Goal: Transaction & Acquisition: Purchase product/service

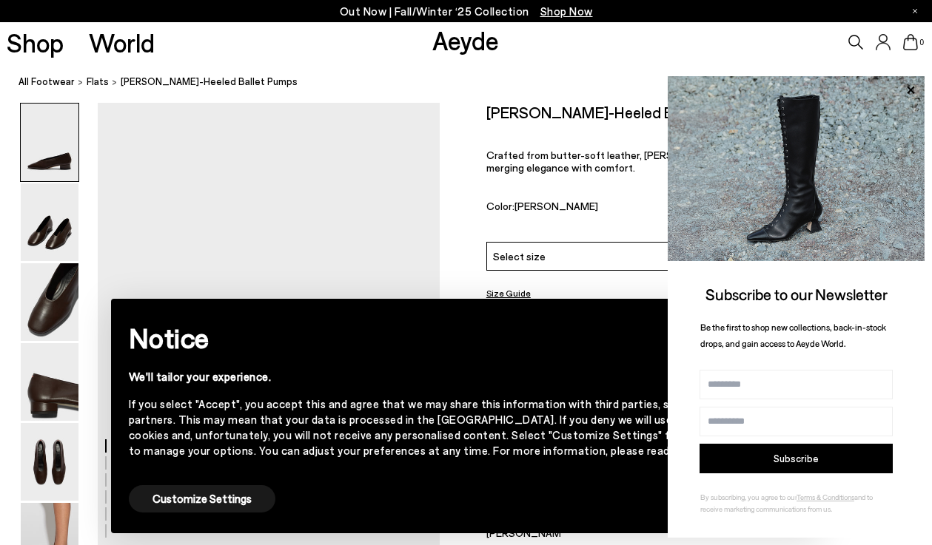
click at [610, 189] on div "Delia Low-Heeled Ballet Pumps $395 USD Crafted from butter-soft leather, Delia …" at bounding box center [685, 172] width 399 height 139
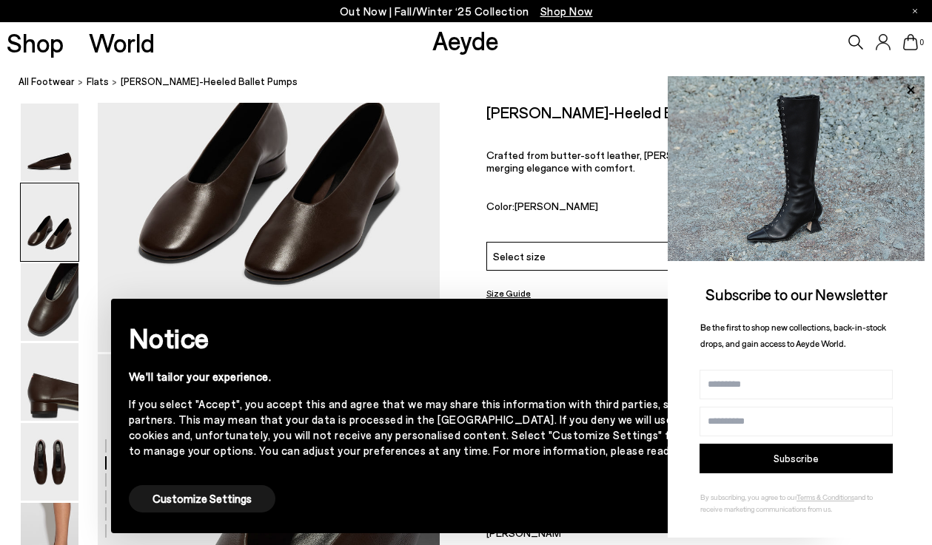
scroll to position [686, 0]
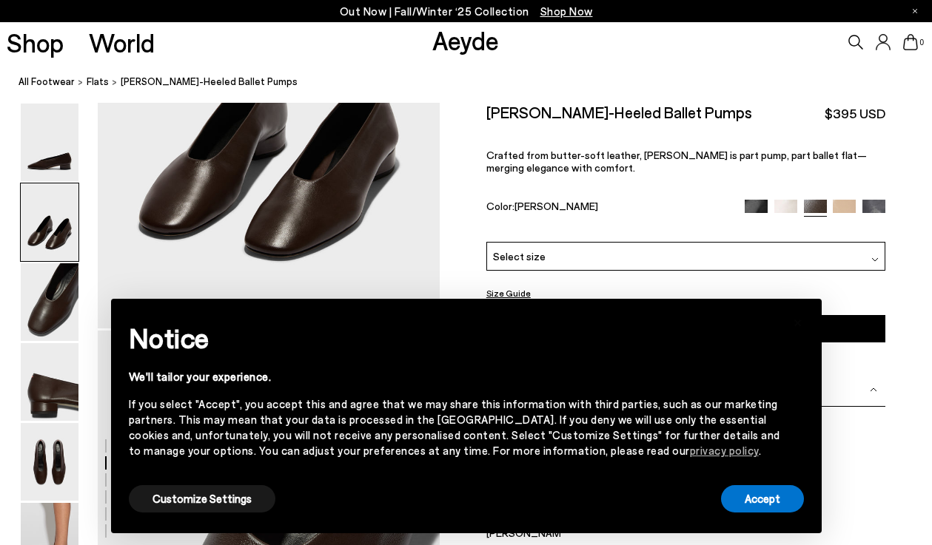
scroll to position [686, 0]
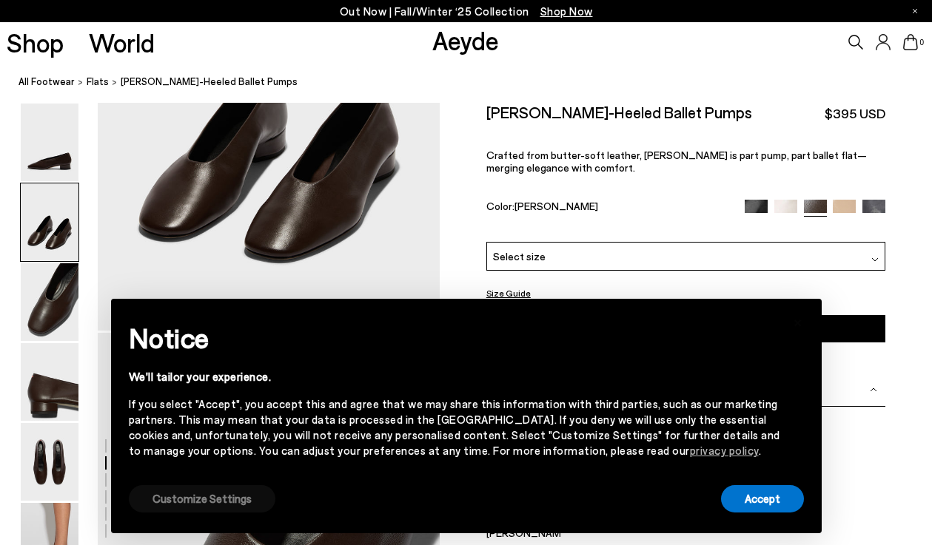
click at [203, 511] on button "Customize Settings" at bounding box center [202, 498] width 147 height 27
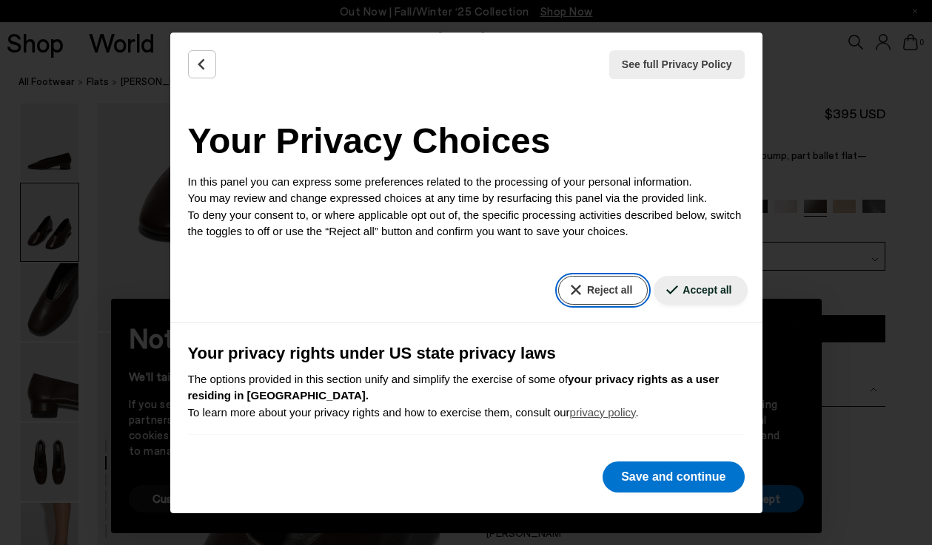
click at [597, 282] on button "Reject all" at bounding box center [603, 290] width 90 height 29
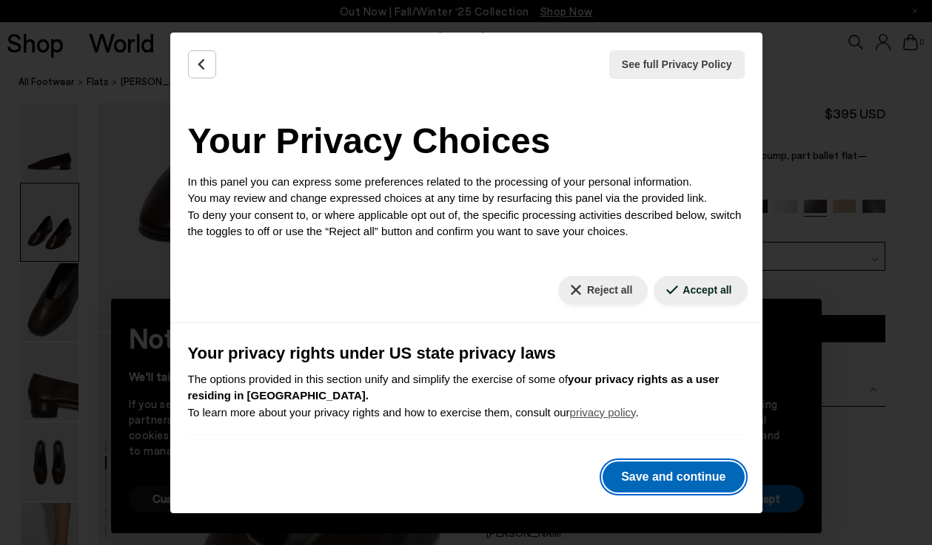
click at [649, 471] on button "Save and continue" at bounding box center [672, 477] width 141 height 31
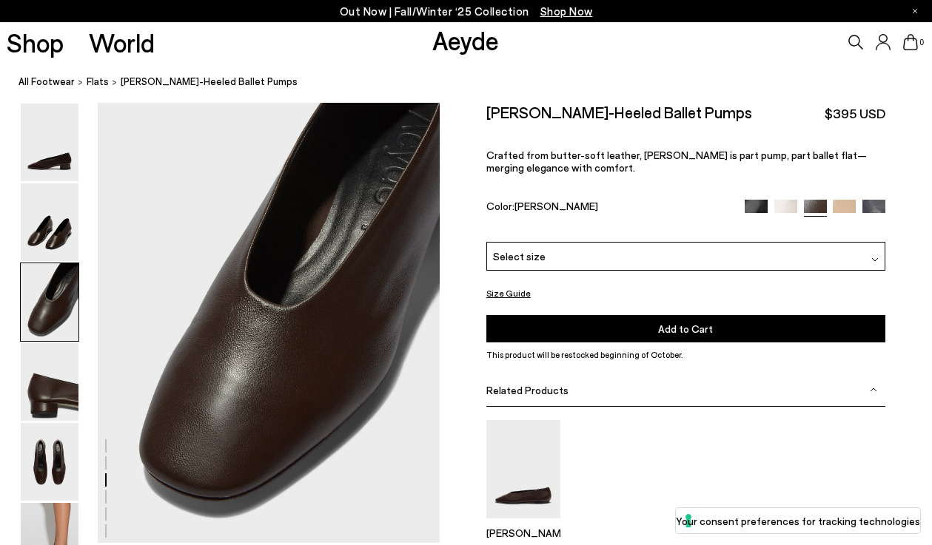
scroll to position [933, 0]
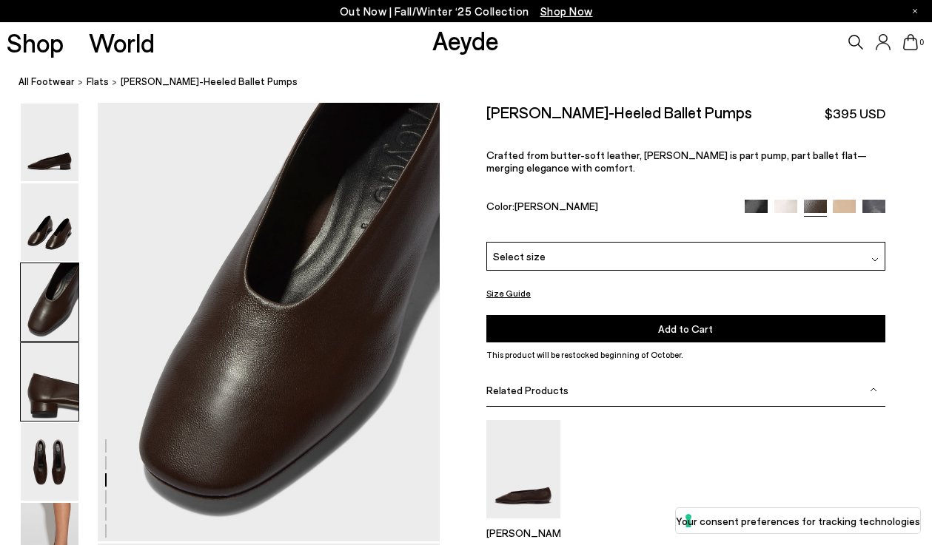
click at [42, 407] on img at bounding box center [50, 382] width 58 height 78
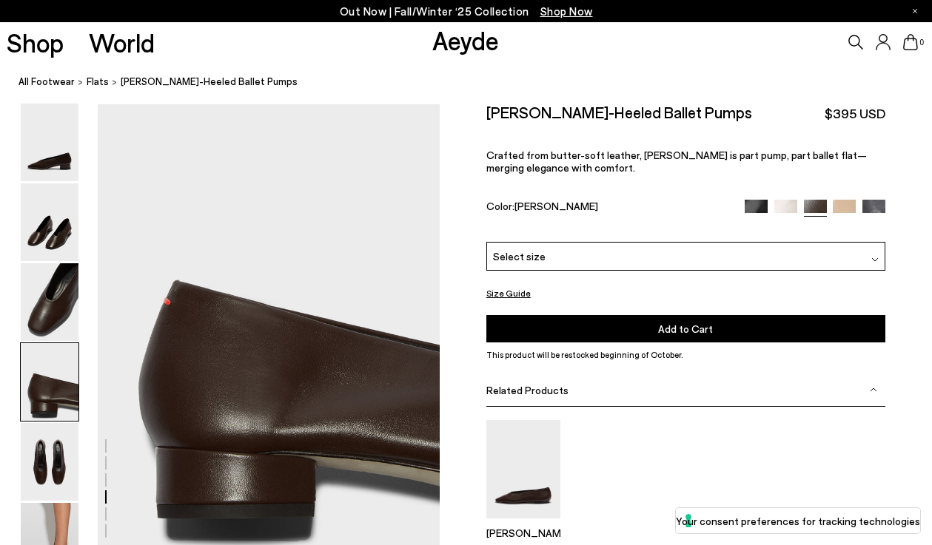
scroll to position [1375, 0]
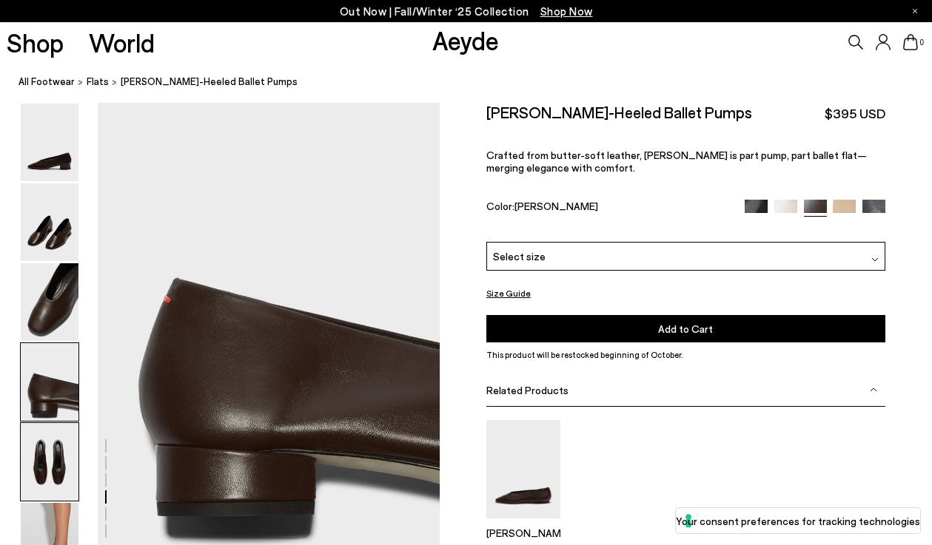
click at [49, 457] on img at bounding box center [50, 462] width 58 height 78
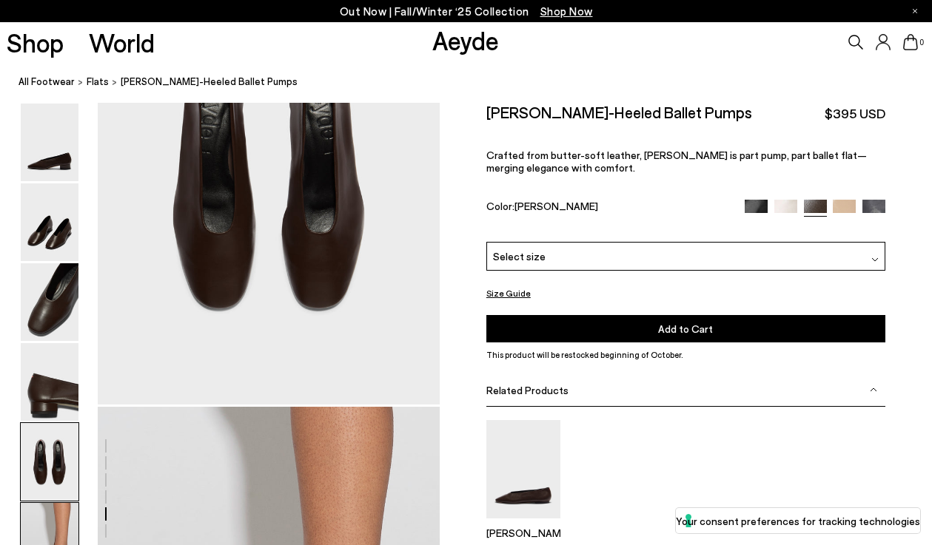
click at [50, 531] on img at bounding box center [50, 542] width 58 height 78
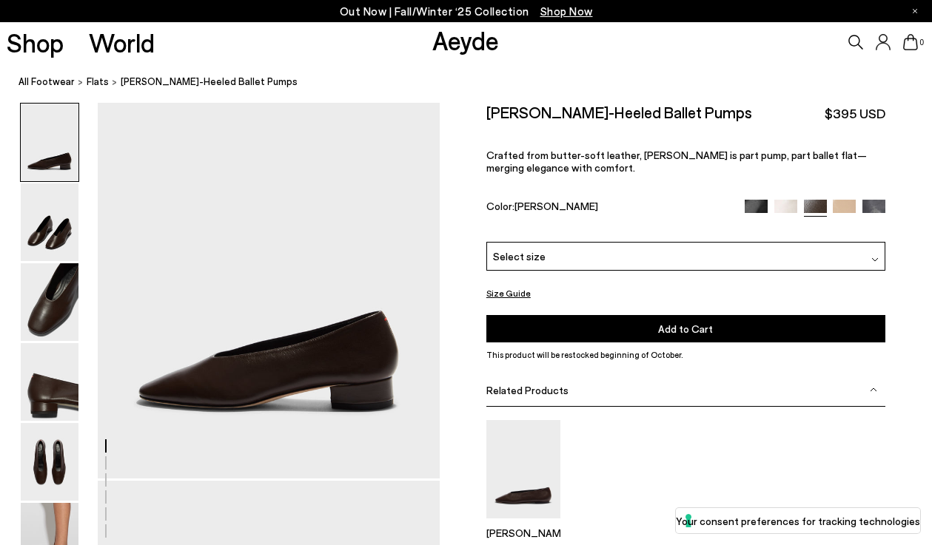
scroll to position [92, 0]
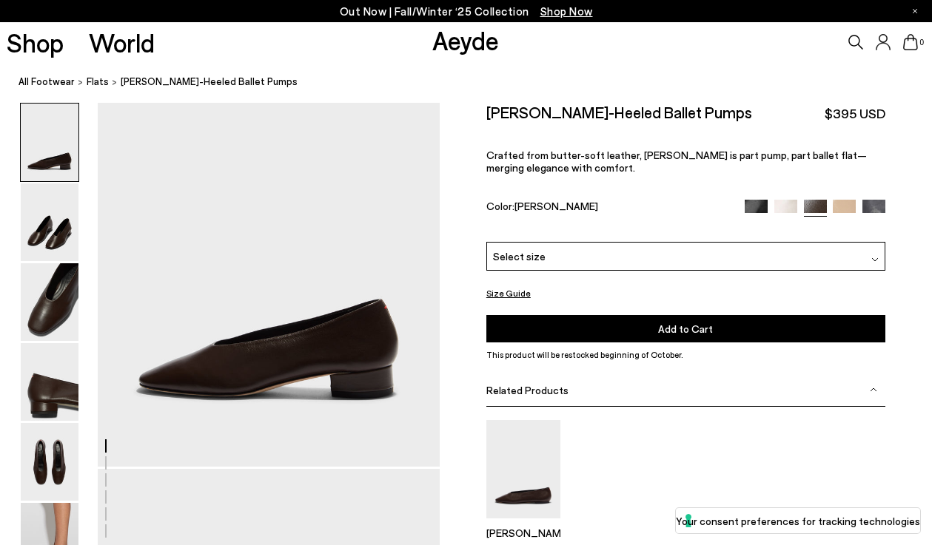
click at [512, 263] on span "Select size" at bounding box center [519, 257] width 53 height 16
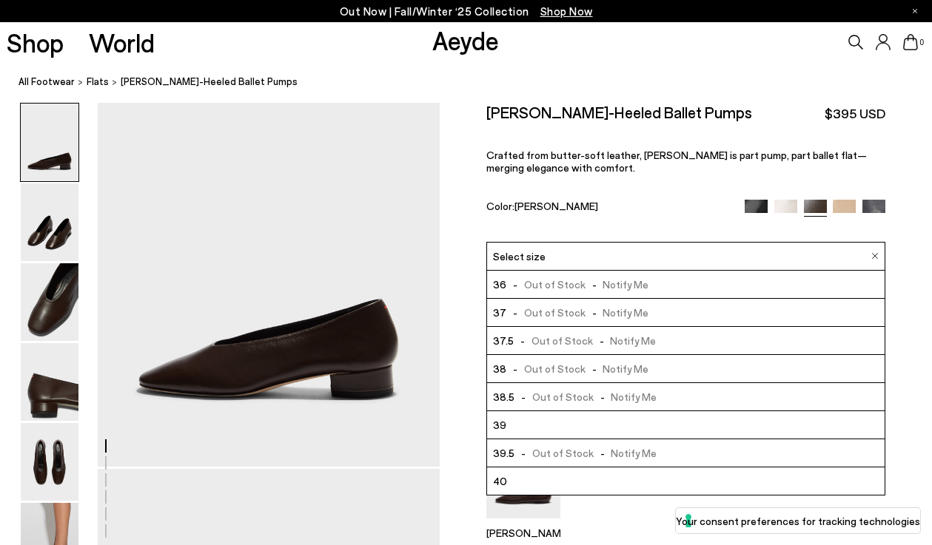
click at [583, 424] on li "39" at bounding box center [685, 425] width 397 height 28
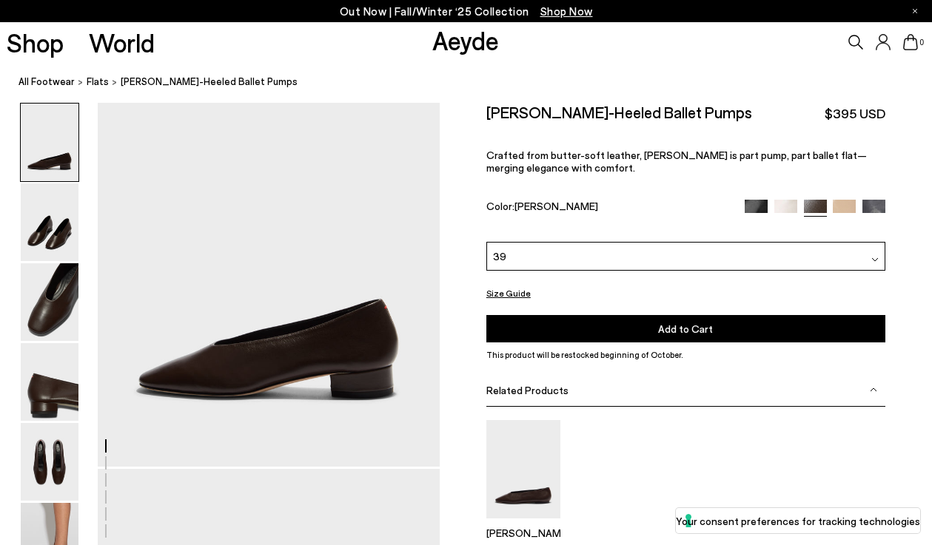
click at [781, 210] on img at bounding box center [785, 210] width 23 height 23
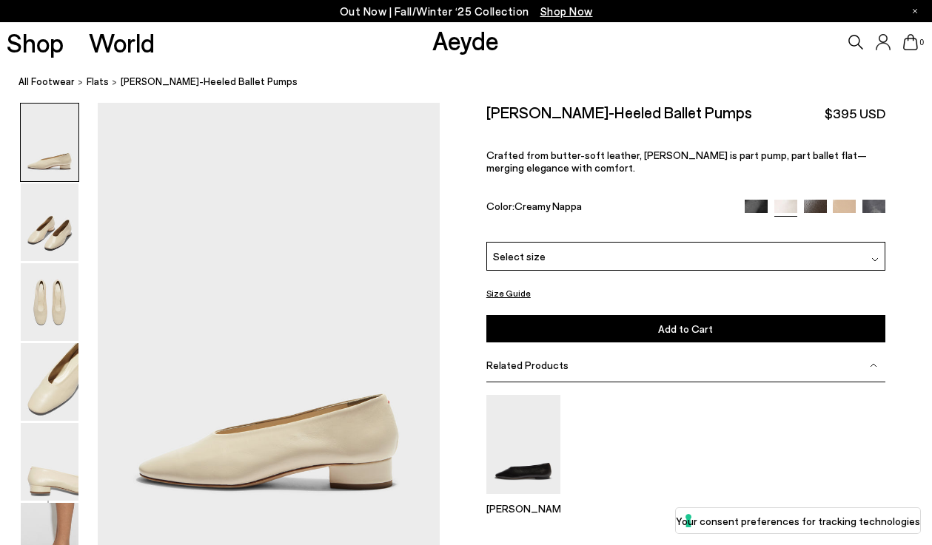
click at [844, 209] on img at bounding box center [843, 211] width 23 height 23
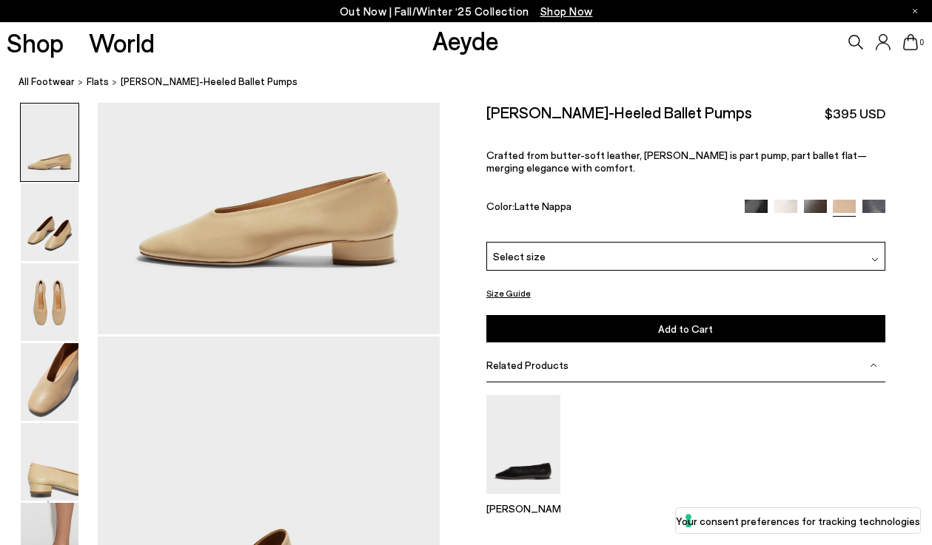
scroll to position [217, 0]
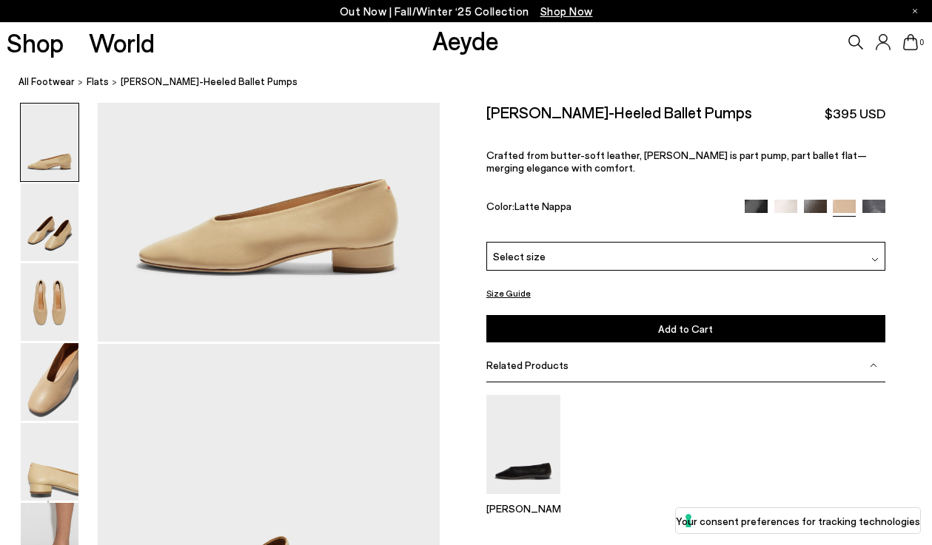
click at [878, 202] on img at bounding box center [873, 210] width 23 height 23
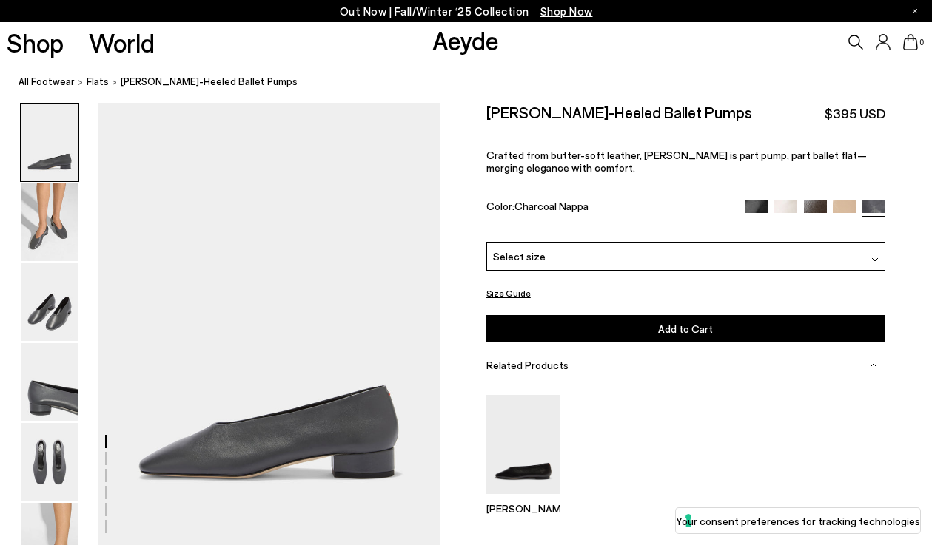
click at [758, 207] on img at bounding box center [755, 211] width 23 height 23
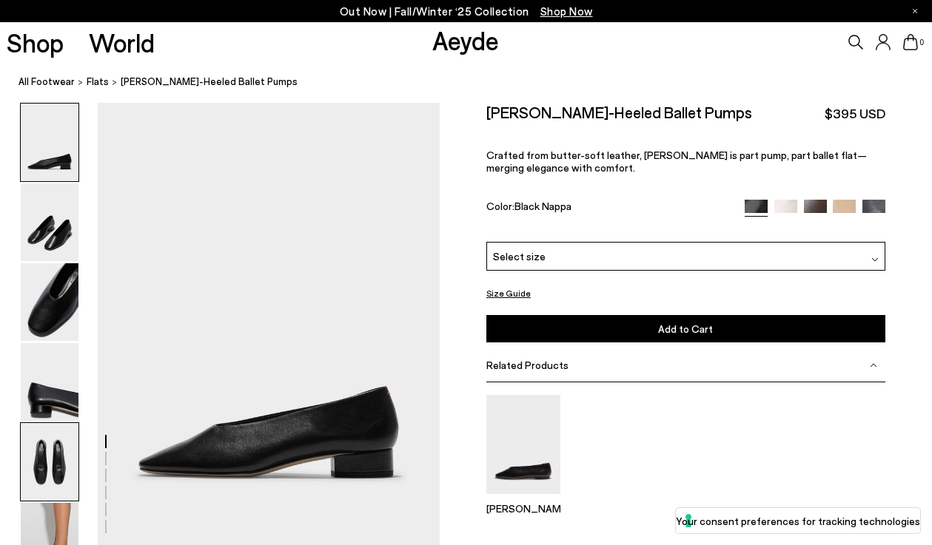
click at [70, 454] on img at bounding box center [50, 462] width 58 height 78
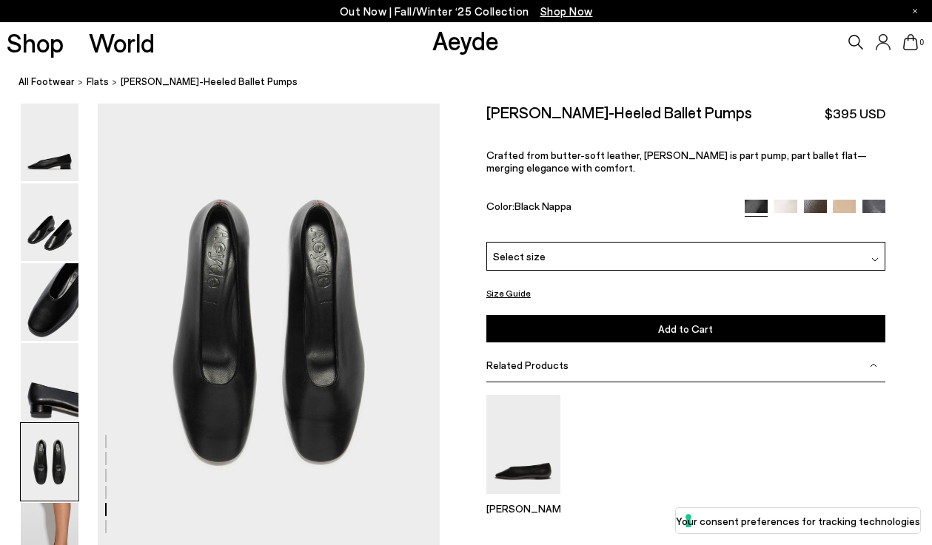
scroll to position [1820, 0]
click at [790, 210] on img at bounding box center [785, 210] width 23 height 23
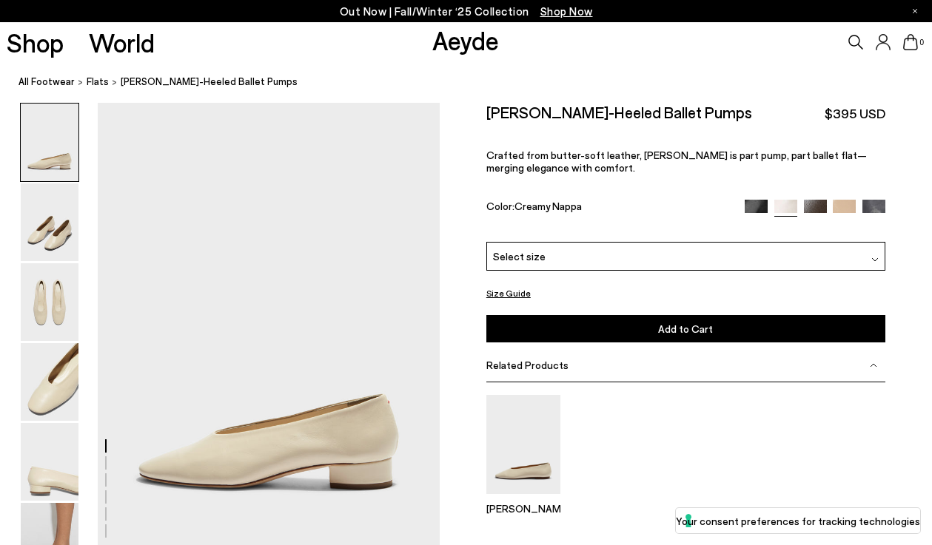
click at [823, 209] on img at bounding box center [815, 211] width 23 height 23
